Goal: Information Seeking & Learning: Understand process/instructions

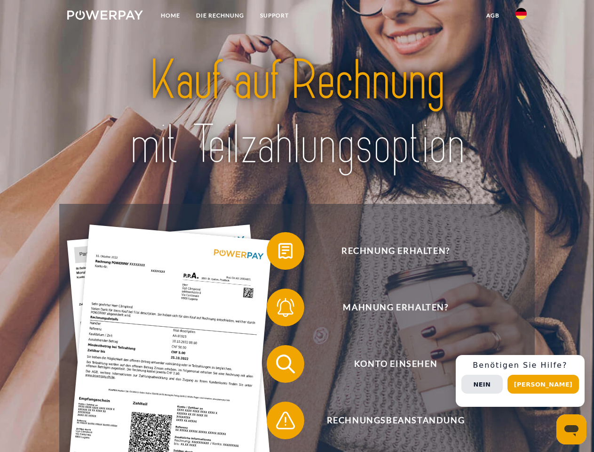
click at [105, 16] on img at bounding box center [105, 14] width 76 height 9
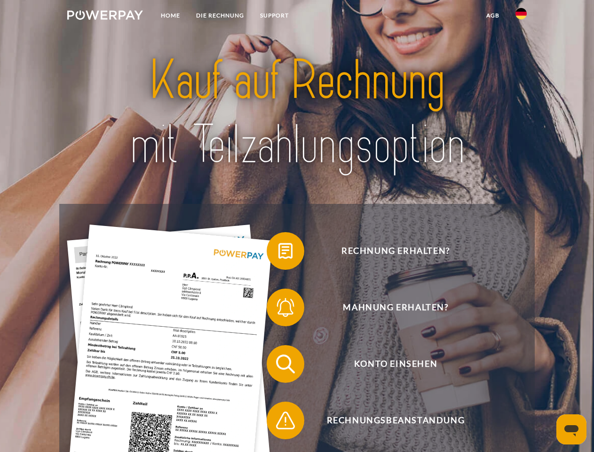
click at [521, 16] on img at bounding box center [521, 13] width 11 height 11
click at [493, 16] on link "agb" at bounding box center [493, 15] width 29 height 17
click at [279, 253] on span at bounding box center [271, 250] width 47 height 47
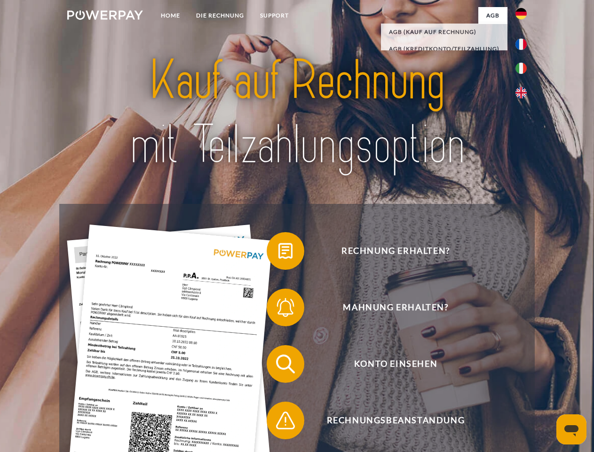
click at [279, 309] on span at bounding box center [271, 307] width 47 height 47
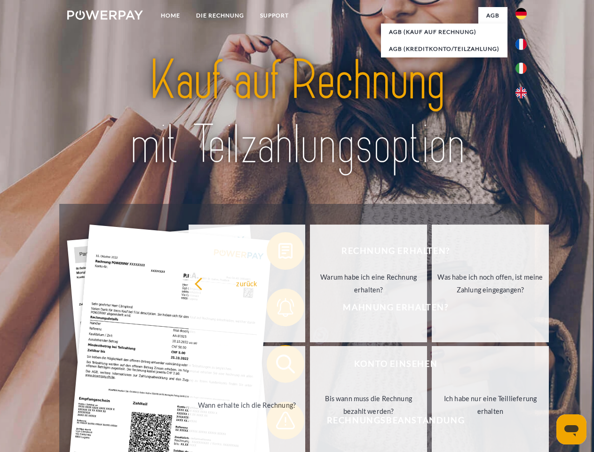
click at [310, 366] on link "Bis wann muss die Rechnung bezahlt werden?" at bounding box center [368, 405] width 117 height 118
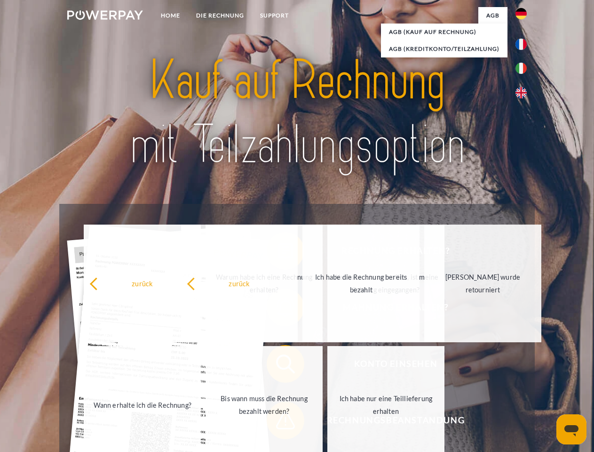
click at [279, 422] on span at bounding box center [271, 420] width 47 height 47
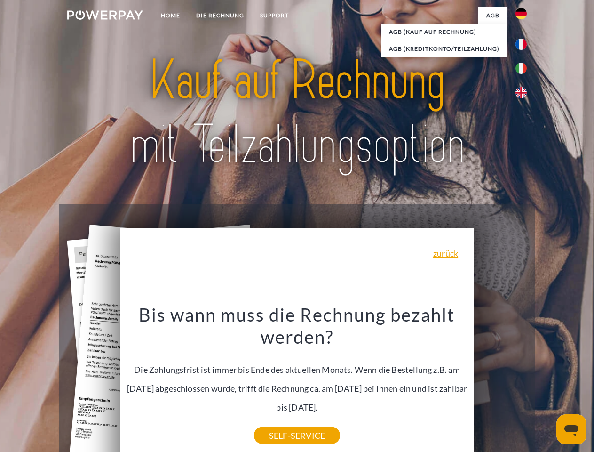
click at [524, 381] on div "Rechnung erhalten? Mahnung erhalten? Konto einsehen" at bounding box center [296, 392] width 475 height 377
click at [501, 383] on span "Konto einsehen" at bounding box center [396, 364] width 231 height 38
click at [547, 384] on header "Home DIE RECHNUNG SUPPORT" at bounding box center [297, 325] width 594 height 650
